Goal: Information Seeking & Learning: Check status

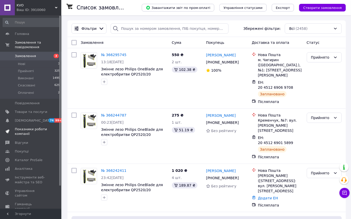
click at [42, 131] on span "Показники роботи компанії" at bounding box center [31, 131] width 32 height 9
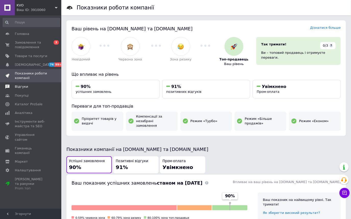
click at [38, 87] on span "Відгуки" at bounding box center [31, 86] width 32 height 5
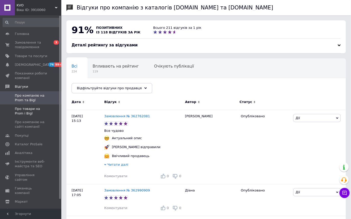
click at [27, 113] on span "Про товари на Prom і Bigl" at bounding box center [31, 111] width 32 height 9
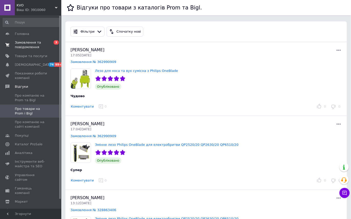
click at [30, 46] on span "Замовлення та повідомлення" at bounding box center [31, 44] width 32 height 9
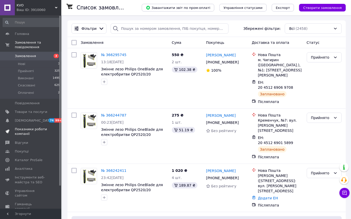
click at [21, 134] on span "Показники роботи компанії" at bounding box center [31, 131] width 32 height 9
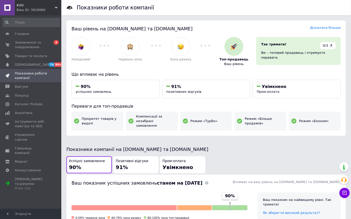
click at [136, 159] on div "Позитивні відгуки 91%" at bounding box center [136, 165] width 40 height 12
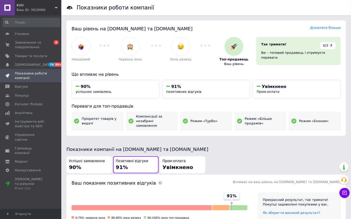
click at [99, 164] on div "Успішні замовлення 90%" at bounding box center [89, 165] width 40 height 12
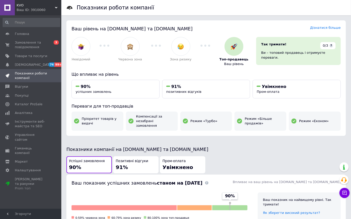
click at [128, 163] on div "Позитивні відгуки 91%" at bounding box center [136, 165] width 40 height 12
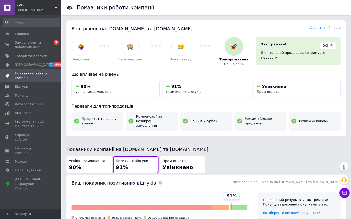
click at [104, 163] on div "Успішні замовлення 90%" at bounding box center [89, 165] width 40 height 12
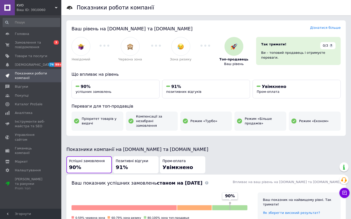
click at [130, 159] on span "Позитивні відгуки" at bounding box center [132, 161] width 32 height 5
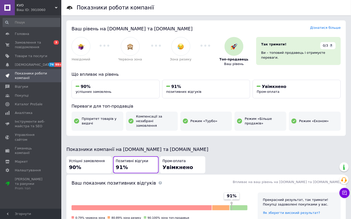
click at [94, 159] on div "Успішні замовлення 90%" at bounding box center [89, 165] width 40 height 12
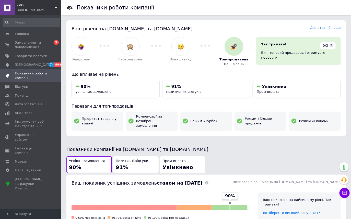
click at [130, 160] on div "Позитивні відгуки 91%" at bounding box center [136, 165] width 40 height 12
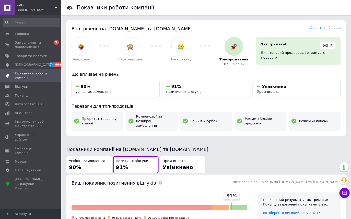
click at [73, 164] on span "90%" at bounding box center [75, 167] width 12 height 6
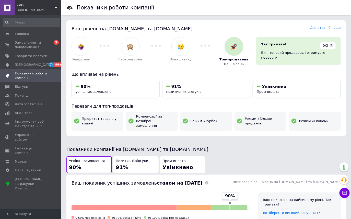
click at [137, 160] on div "Позитивні відгуки 91%" at bounding box center [136, 165] width 40 height 12
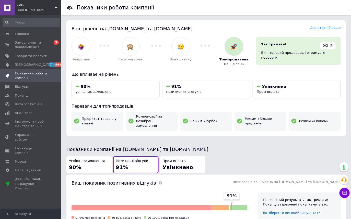
click at [89, 161] on div "Успішні замовлення 90%" at bounding box center [89, 165] width 40 height 12
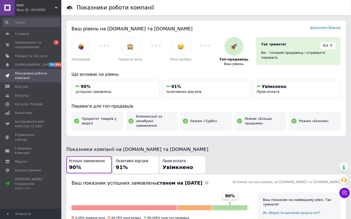
click at [135, 161] on div "Позитивні відгуки 91%" at bounding box center [136, 165] width 40 height 12
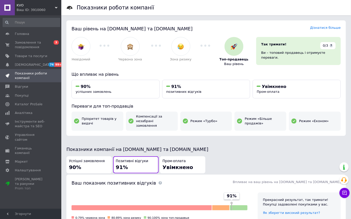
click at [89, 164] on div "Успішні замовлення 90%" at bounding box center [89, 165] width 40 height 12
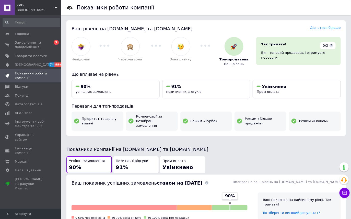
click at [132, 162] on div "Позитивні відгуки 91%" at bounding box center [136, 165] width 40 height 12
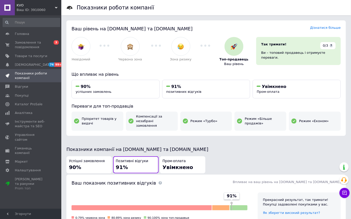
click at [86, 160] on div "Успішні замовлення 90%" at bounding box center [89, 165] width 40 height 12
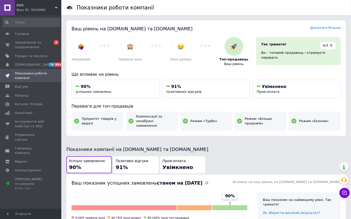
click at [135, 161] on div "Позитивні відгуки 91%" at bounding box center [136, 165] width 40 height 12
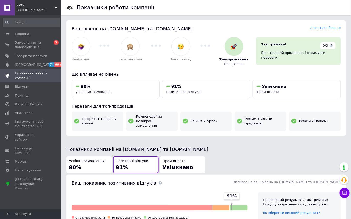
click at [88, 161] on div "Успішні замовлення 90%" at bounding box center [89, 165] width 40 height 12
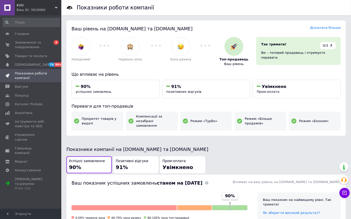
click at [133, 161] on div "Позитивні відгуки 91%" at bounding box center [136, 165] width 40 height 12
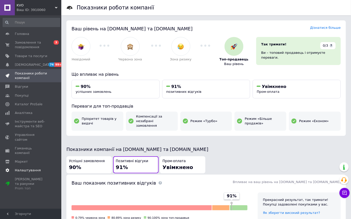
click at [61, 166] on link "Налаштування" at bounding box center [31, 170] width 63 height 9
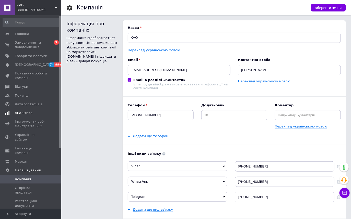
click at [29, 115] on span "Аналітика" at bounding box center [24, 113] width 18 height 5
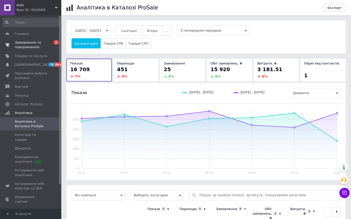
click at [36, 44] on span "Замовлення та повідомлення" at bounding box center [31, 44] width 32 height 9
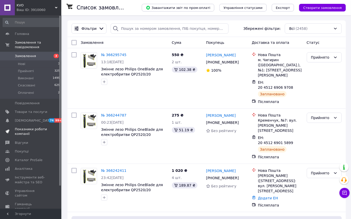
click at [24, 137] on link "Показники роботи компанії" at bounding box center [31, 131] width 63 height 13
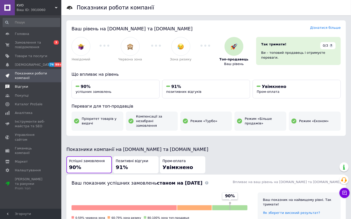
click at [22, 84] on span "Відгуки" at bounding box center [21, 86] width 13 height 5
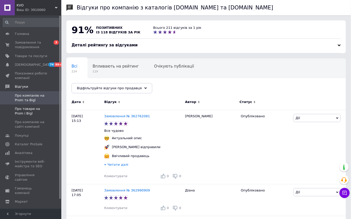
click at [25, 116] on span "Про товари на Prom і Bigl" at bounding box center [31, 111] width 32 height 9
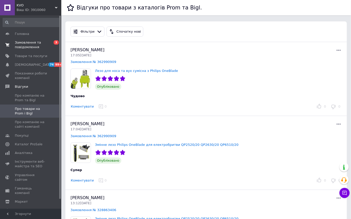
click at [42, 48] on span "Замовлення та повідомлення" at bounding box center [31, 44] width 32 height 9
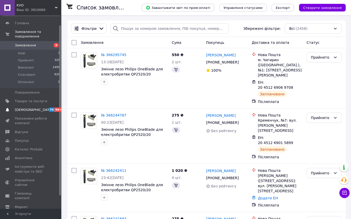
scroll to position [10, 0]
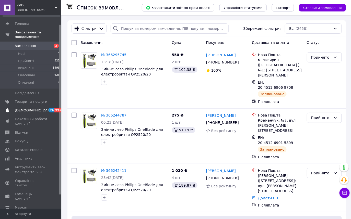
drag, startPoint x: 60, startPoint y: 98, endPoint x: 58, endPoint y: 107, distance: 9.1
click at [58, 107] on div "Головна Замовлення та повідомлення Замовлення 3 Нові 3 Прийняті 325 Виконані 14…" at bounding box center [30, 112] width 61 height 194
click at [30, 130] on link "Відгуки" at bounding box center [31, 132] width 63 height 9
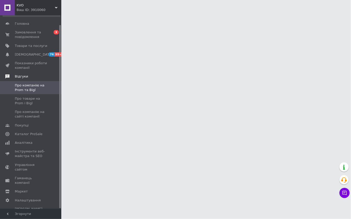
scroll to position [10, 0]
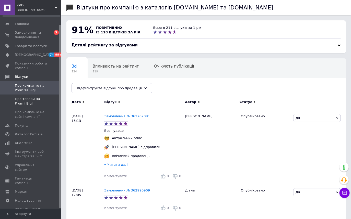
click at [39, 99] on span "Про товари на Prom і Bigl" at bounding box center [31, 101] width 32 height 9
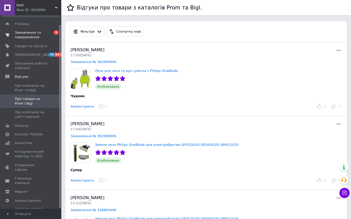
click at [30, 33] on span "Замовлення та повідомлення" at bounding box center [31, 34] width 32 height 9
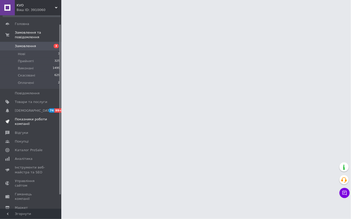
click at [28, 122] on span "Показники роботи компанії" at bounding box center [31, 121] width 32 height 9
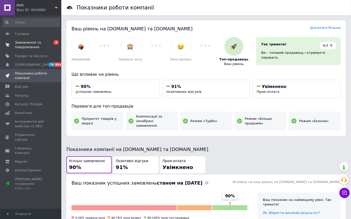
click at [26, 48] on span "Замовлення та повідомлення" at bounding box center [31, 44] width 32 height 9
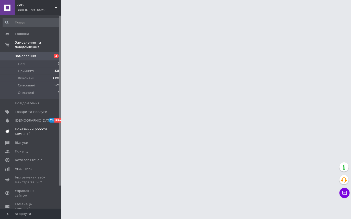
click at [17, 138] on link "Показники роботи компанії" at bounding box center [31, 131] width 63 height 13
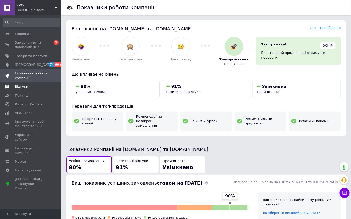
click at [24, 87] on span "Відгуки" at bounding box center [21, 86] width 13 height 5
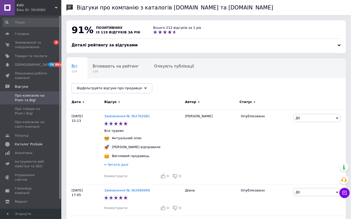
click at [42, 145] on span "Каталог ProSale" at bounding box center [31, 144] width 32 height 5
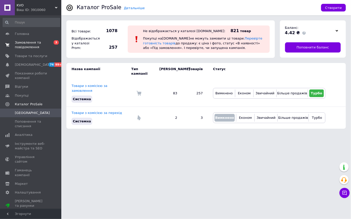
click at [32, 48] on span "Замовлення та повідомлення" at bounding box center [31, 44] width 32 height 9
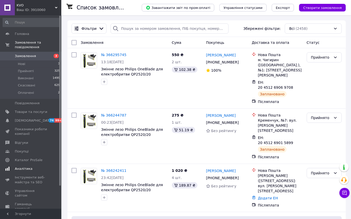
click at [27, 170] on span "Аналітика" at bounding box center [24, 169] width 18 height 5
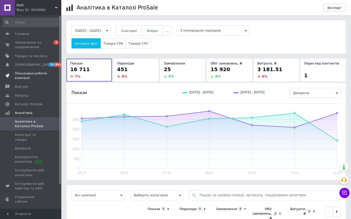
click at [21, 71] on span "Показники роботи компанії" at bounding box center [31, 75] width 32 height 9
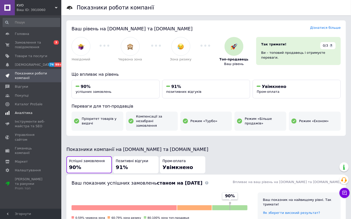
click at [18, 112] on span "Аналітика" at bounding box center [24, 113] width 18 height 5
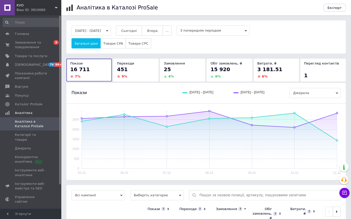
click at [111, 31] on button "[DATE] - [DATE]" at bounding box center [90, 31] width 39 height 10
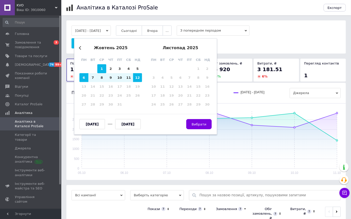
click at [100, 68] on div "1" at bounding box center [101, 68] width 9 height 9
type input "[DATE]"
click at [135, 75] on div "12" at bounding box center [137, 77] width 9 height 9
type input "[DATE]"
click at [207, 129] on button "Вибрати" at bounding box center [199, 124] width 26 height 10
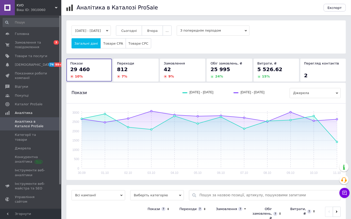
click at [92, 73] on div "29 460" at bounding box center [89, 69] width 38 height 7
click at [132, 77] on div "7 %" at bounding box center [136, 76] width 38 height 5
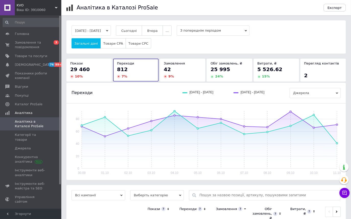
click at [175, 77] on div "9 %" at bounding box center [183, 76] width 38 height 5
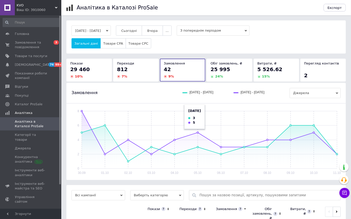
scroll to position [36, 0]
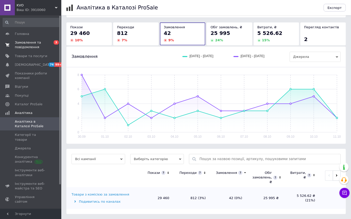
click at [29, 44] on span "Замовлення та повідомлення" at bounding box center [31, 44] width 32 height 9
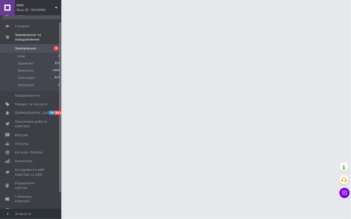
scroll to position [9, 0]
drag, startPoint x: 60, startPoint y: 131, endPoint x: 60, endPoint y: 139, distance: 7.7
click at [60, 139] on div at bounding box center [60, 108] width 2 height 170
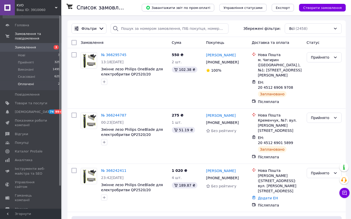
scroll to position [0, 0]
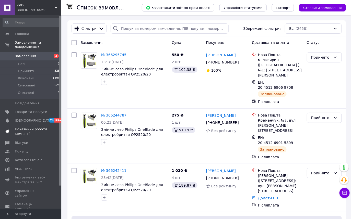
click at [22, 133] on span "Показники роботи компанії" at bounding box center [31, 131] width 32 height 9
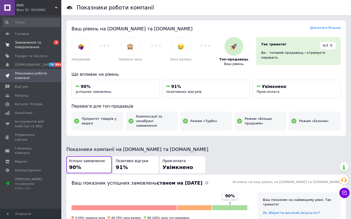
click at [25, 49] on span "Замовлення та повідомлення" at bounding box center [31, 44] width 32 height 9
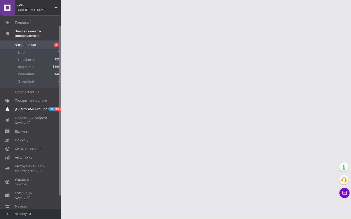
scroll to position [10, 0]
drag, startPoint x: 60, startPoint y: 102, endPoint x: 59, endPoint y: 111, distance: 8.7
click at [59, 111] on div "Головна Замовлення та повідомлення Замовлення 3 Нові 3 Прийняті 325 Виконані 14…" at bounding box center [30, 112] width 61 height 194
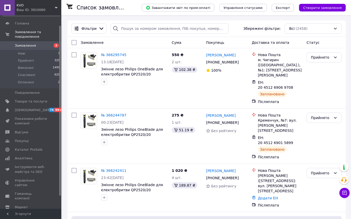
scroll to position [10, 0]
click at [59, 115] on div at bounding box center [60, 111] width 2 height 170
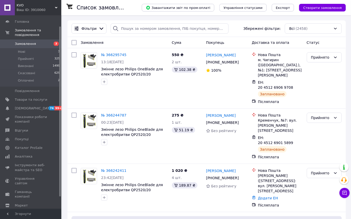
click at [59, 119] on div at bounding box center [60, 112] width 2 height 170
click at [35, 122] on span "Показники роботи компанії" at bounding box center [31, 119] width 32 height 9
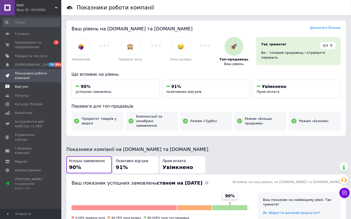
click at [29, 85] on span "Відгуки" at bounding box center [31, 86] width 32 height 5
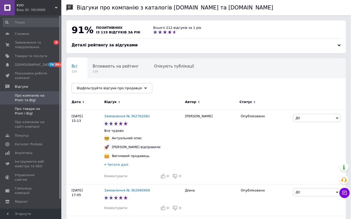
click at [30, 112] on span "Про товари на Prom і Bigl" at bounding box center [31, 111] width 32 height 9
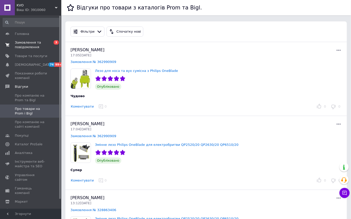
click at [34, 45] on span "Замовлення та повідомлення" at bounding box center [31, 44] width 32 height 9
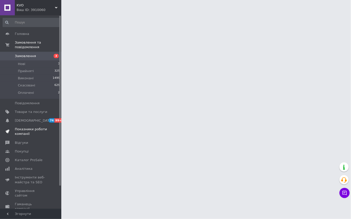
click at [28, 130] on span "Показники роботи компанії" at bounding box center [31, 131] width 32 height 9
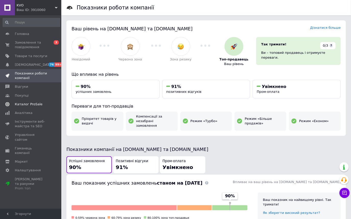
click at [36, 104] on span "Каталог ProSale" at bounding box center [29, 104] width 28 height 5
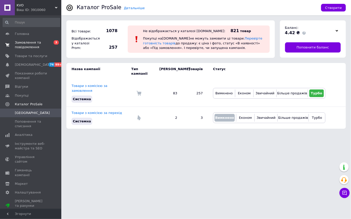
click at [41, 41] on span "Замовлення та повідомлення" at bounding box center [31, 44] width 32 height 9
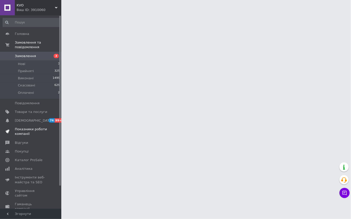
click at [32, 132] on span "Показники роботи компанії" at bounding box center [31, 131] width 32 height 9
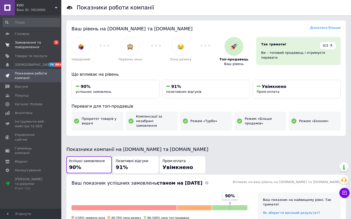
click at [30, 45] on span "Замовлення та повідомлення" at bounding box center [31, 44] width 32 height 9
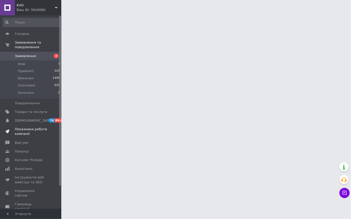
click at [30, 133] on span "Показники роботи компанії" at bounding box center [31, 131] width 32 height 9
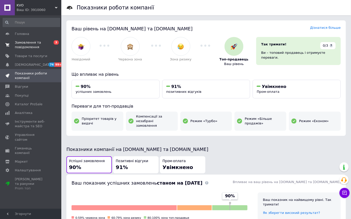
click at [35, 44] on span "Замовлення та повідомлення" at bounding box center [31, 44] width 32 height 9
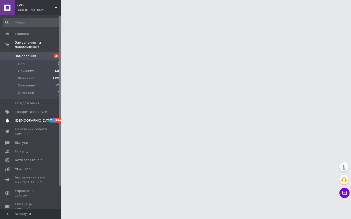
click at [28, 123] on span "[DEMOGRAPHIC_DATA]" at bounding box center [34, 120] width 38 height 5
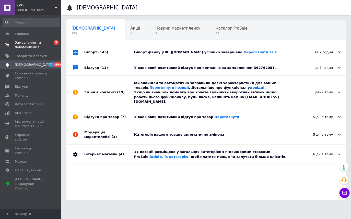
click at [34, 46] on span "Замовлення та повідомлення" at bounding box center [31, 44] width 32 height 9
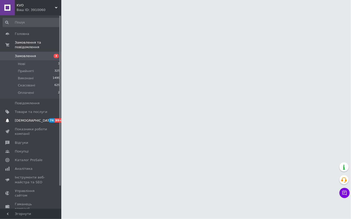
click at [26, 121] on span "[DEMOGRAPHIC_DATA]" at bounding box center [34, 120] width 38 height 5
click at [26, 175] on span "Інструменти веб-майстра та SEO" at bounding box center [31, 179] width 32 height 9
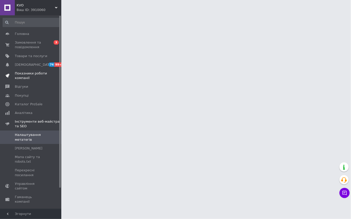
click at [29, 70] on link "Показники роботи компанії" at bounding box center [31, 75] width 63 height 13
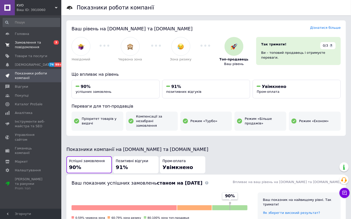
click at [36, 44] on span "Замовлення та повідомлення" at bounding box center [31, 44] width 32 height 9
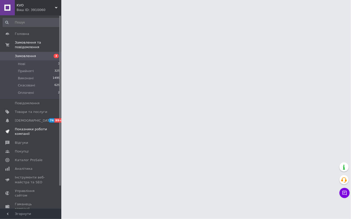
click at [27, 127] on link "Показники роботи компанії" at bounding box center [31, 131] width 63 height 13
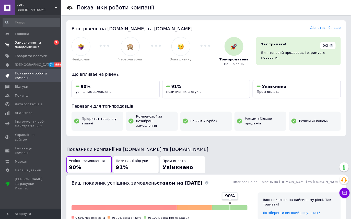
click at [27, 41] on span "Замовлення та повідомлення" at bounding box center [31, 44] width 32 height 9
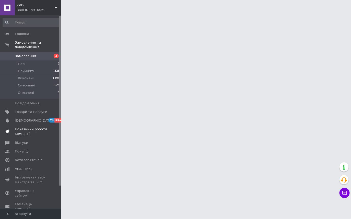
click at [22, 129] on span "Показники роботи компанії" at bounding box center [31, 131] width 32 height 9
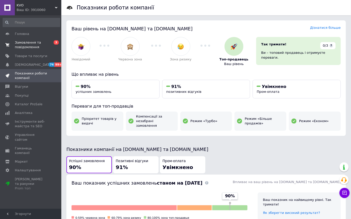
click at [33, 50] on link "Замовлення та повідомлення 0 3" at bounding box center [31, 44] width 63 height 13
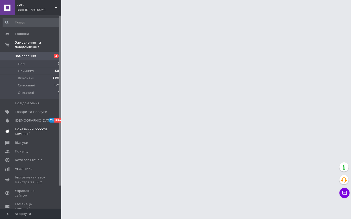
click at [25, 131] on span "Показники роботи компанії" at bounding box center [31, 131] width 32 height 9
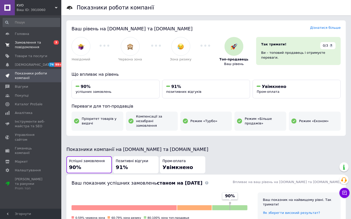
click at [30, 44] on span "Замовлення та повідомлення" at bounding box center [31, 44] width 32 height 9
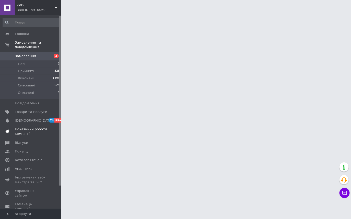
click at [33, 130] on span "Показники роботи компанії" at bounding box center [31, 131] width 32 height 9
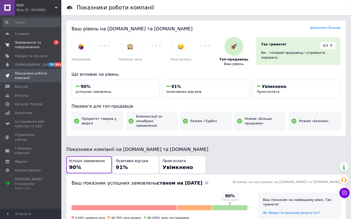
click at [33, 49] on span "Замовлення та повідомлення" at bounding box center [31, 44] width 32 height 9
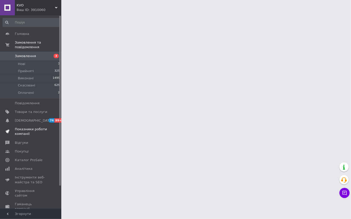
click at [32, 136] on span "Показники роботи компанії" at bounding box center [31, 131] width 32 height 9
